Goal: Transaction & Acquisition: Subscribe to service/newsletter

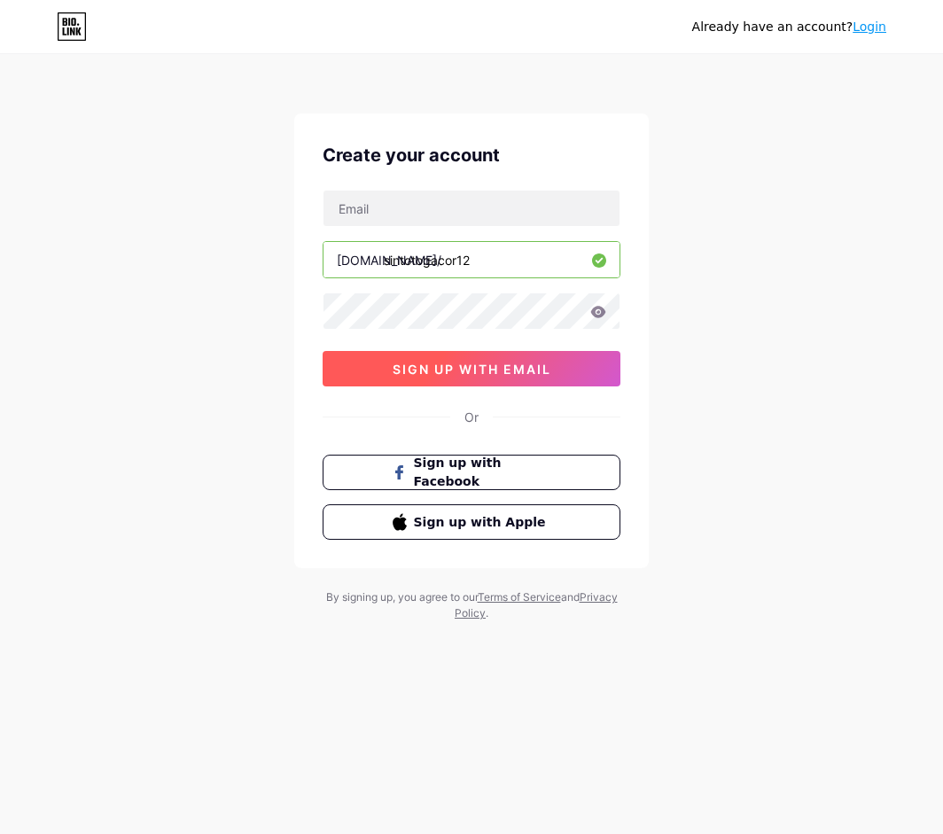
click at [502, 362] on span "sign up with email" at bounding box center [472, 369] width 159 height 15
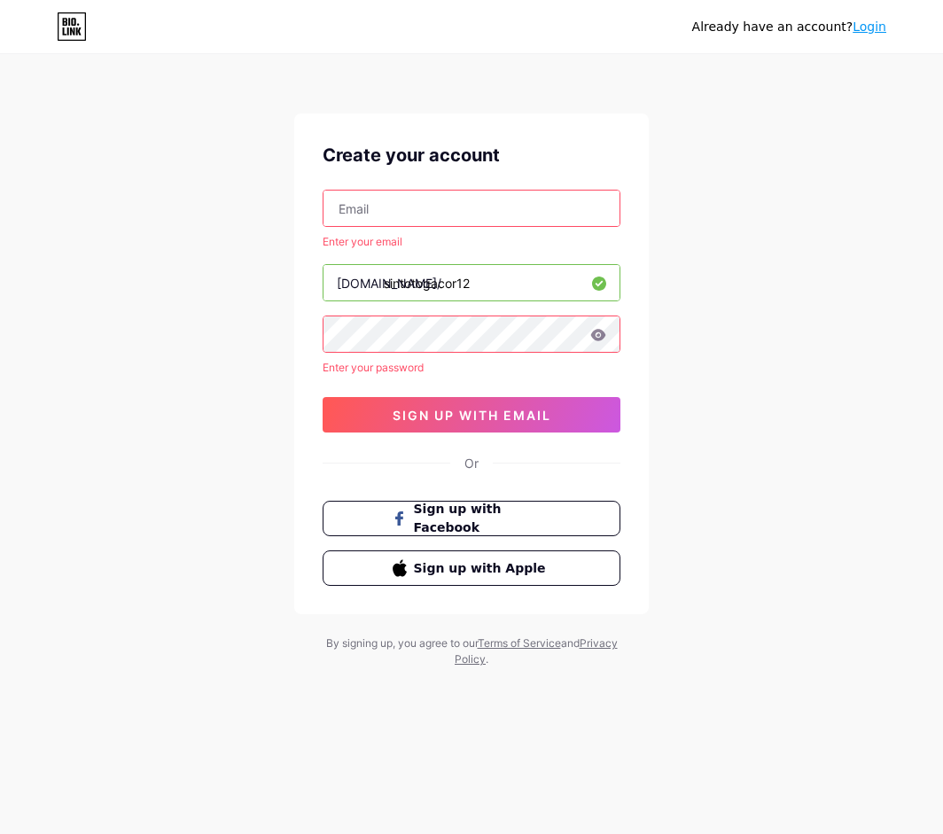
click at [485, 199] on input "text" at bounding box center [471, 208] width 296 height 35
click at [451, 204] on input "text" at bounding box center [471, 208] width 296 height 35
paste input "[EMAIL_ADDRESS][DOMAIN_NAME]"
type input "[EMAIL_ADDRESS][DOMAIN_NAME]"
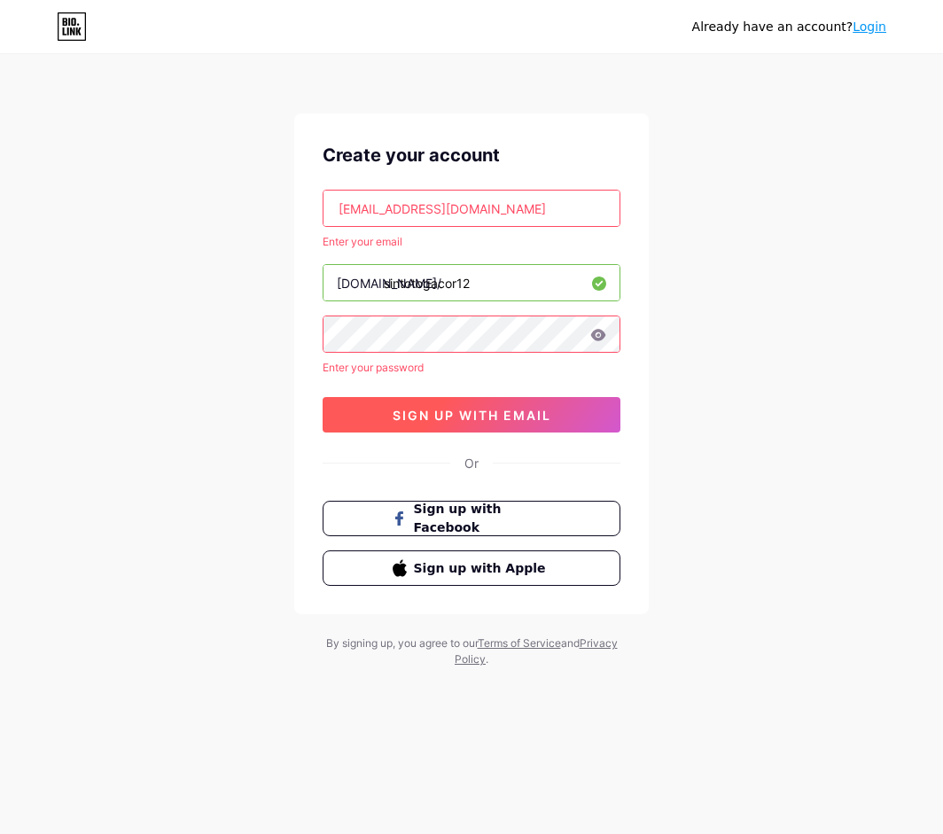
click at [457, 411] on span "sign up with email" at bounding box center [472, 415] width 159 height 15
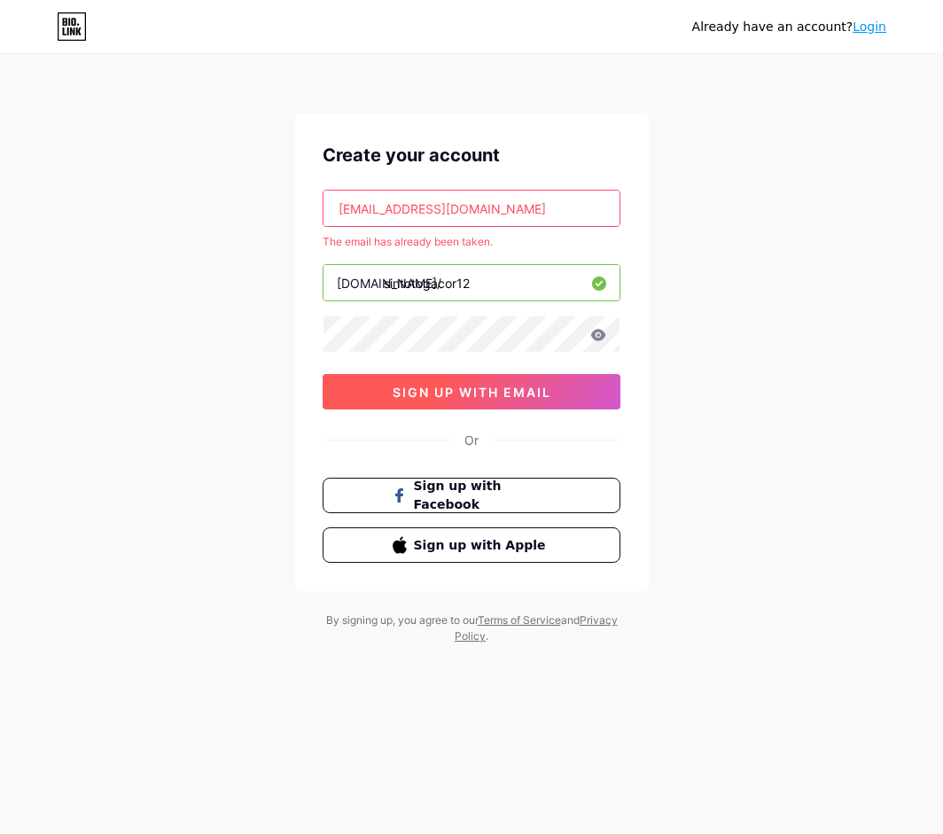
click at [443, 397] on span "sign up with email" at bounding box center [472, 392] width 159 height 15
click at [493, 210] on input "[EMAIL_ADDRESS][DOMAIN_NAME]" at bounding box center [471, 208] width 296 height 35
click at [531, 199] on input "[EMAIL_ADDRESS][DOMAIN_NAME]" at bounding box center [471, 208] width 296 height 35
click at [885, 23] on link "Login" at bounding box center [870, 26] width 34 height 14
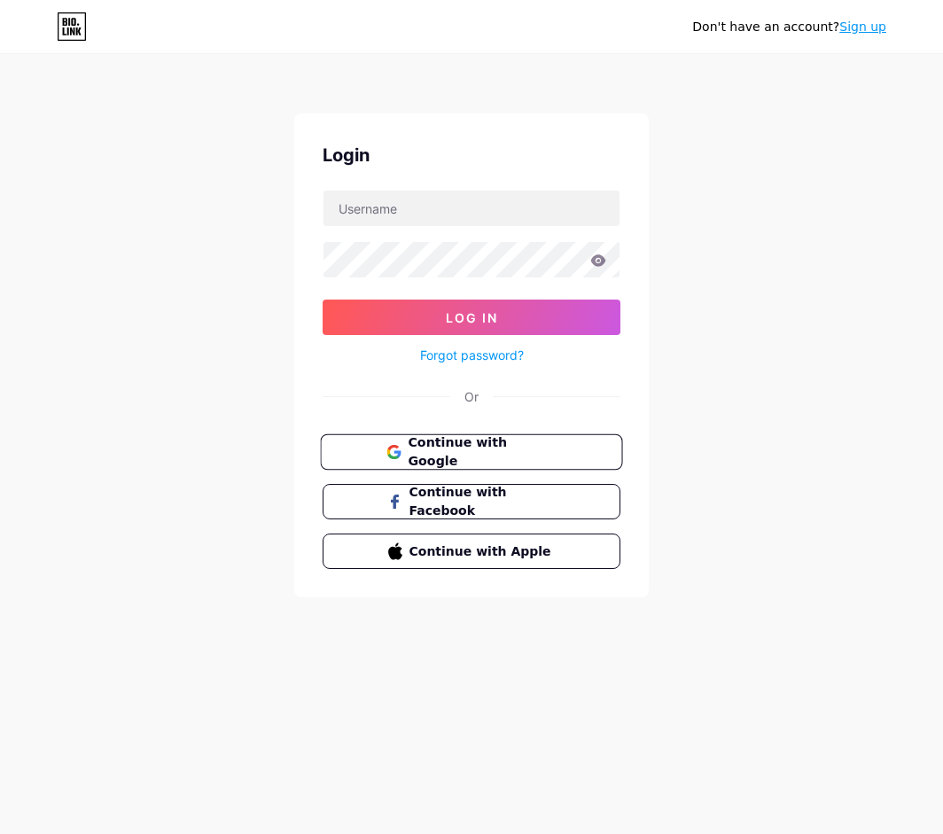
click at [454, 440] on button "Continue with Google" at bounding box center [471, 452] width 302 height 36
click at [494, 441] on span "Continue with Google" at bounding box center [482, 452] width 148 height 38
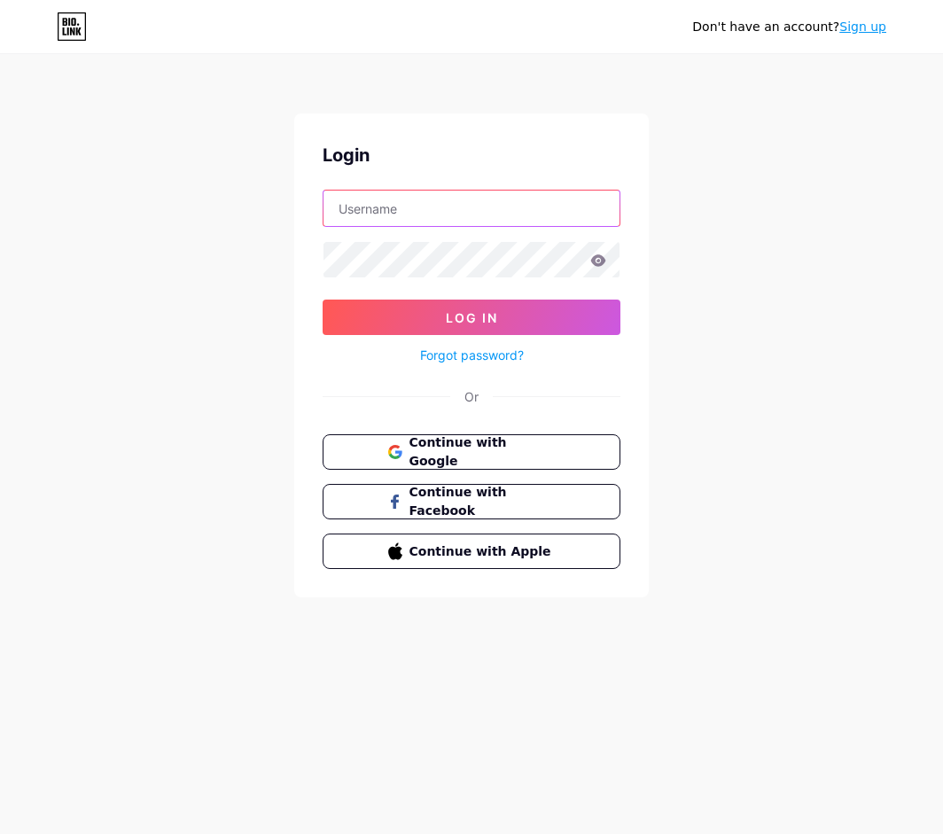
click at [461, 224] on input "text" at bounding box center [471, 208] width 296 height 35
click at [502, 198] on input "text" at bounding box center [471, 208] width 296 height 35
paste input "[EMAIL_ADDRESS][DOMAIN_NAME]"
type input "[EMAIL_ADDRESS][DOMAIN_NAME]"
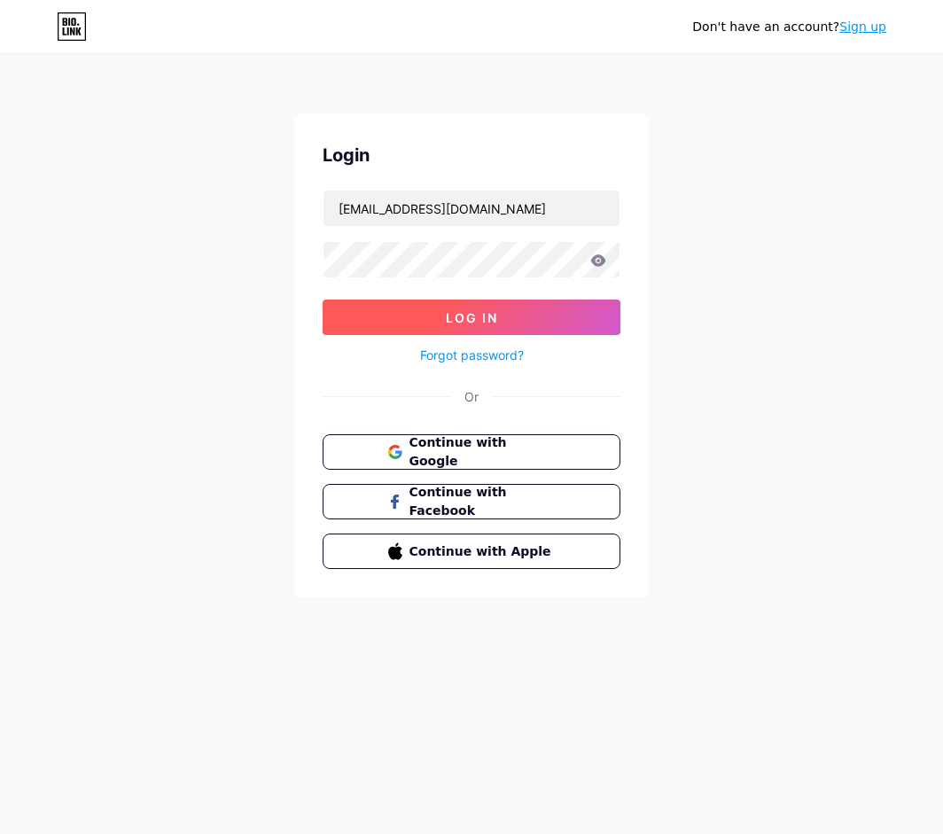
click at [507, 330] on button "Log In" at bounding box center [472, 317] width 298 height 35
